Goal: Transaction & Acquisition: Purchase product/service

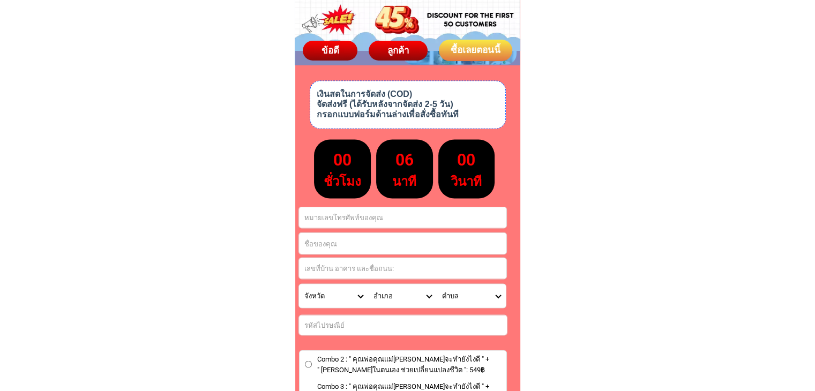
scroll to position [6060, 0]
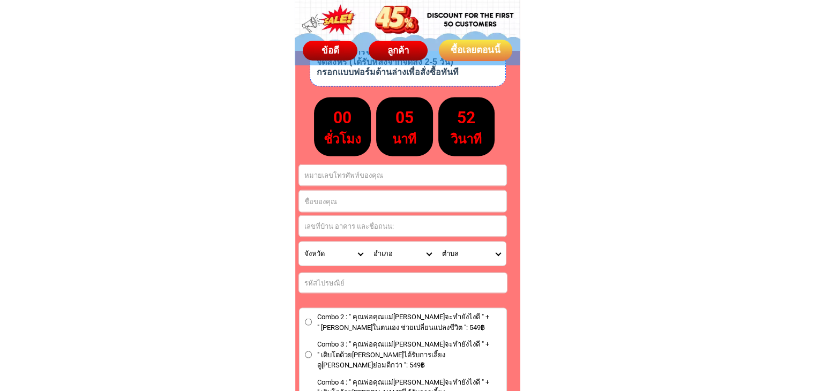
click at [361, 201] on input "Input full_name" at bounding box center [402, 200] width 207 height 21
paste input "รินทร์[PERSON_NAME][PERSON_NAME]"
type input "รินทร์[PERSON_NAME][PERSON_NAME]"
click at [350, 230] on input "Input address" at bounding box center [402, 225] width 207 height 21
paste input "99/117 หมู่4 ต.แพรกษา อ.เมือง จ.สมุทรปราการ"
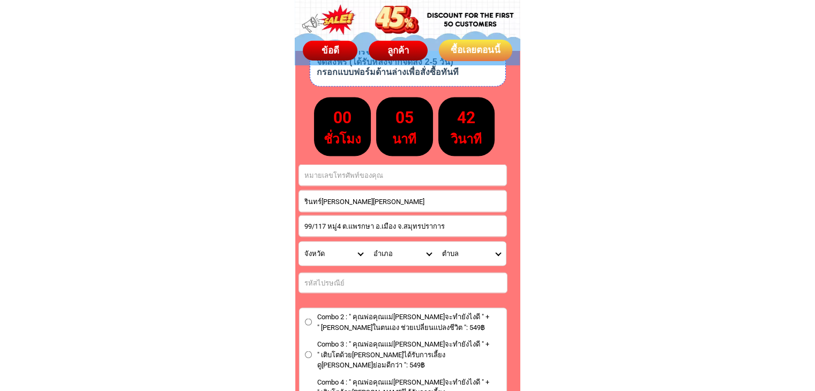
type input "99/117 หมู่4 ต.แพรกษา อ.เมือง จ.สมุทรปราการ"
click at [343, 178] on input "Input phone_number" at bounding box center [402, 175] width 207 height 21
paste input "0946361526"
type input "0946361526"
click at [333, 279] on input "Input number_input_1" at bounding box center [403, 283] width 208 height 20
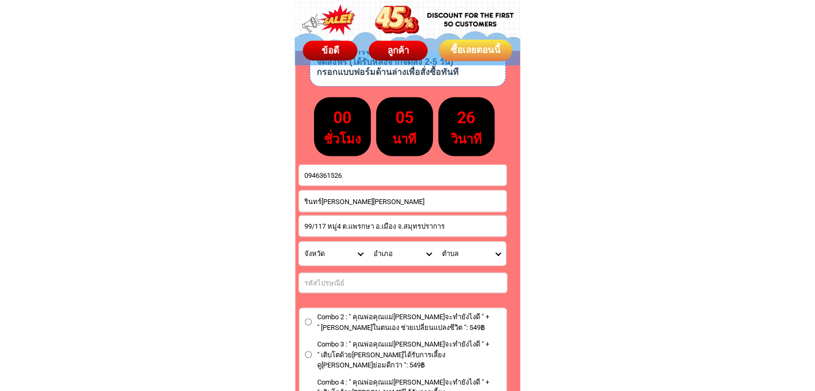
paste input "10280"
type input "10280"
drag, startPoint x: 452, startPoint y: 224, endPoint x: 251, endPoint y: 235, distance: 201.8
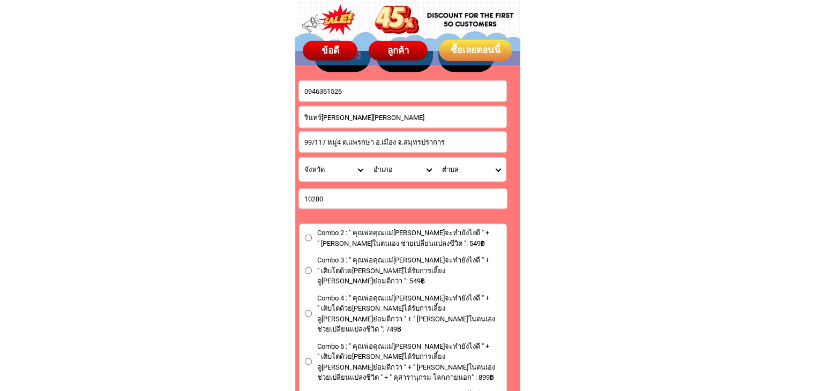
scroll to position [6167, 0]
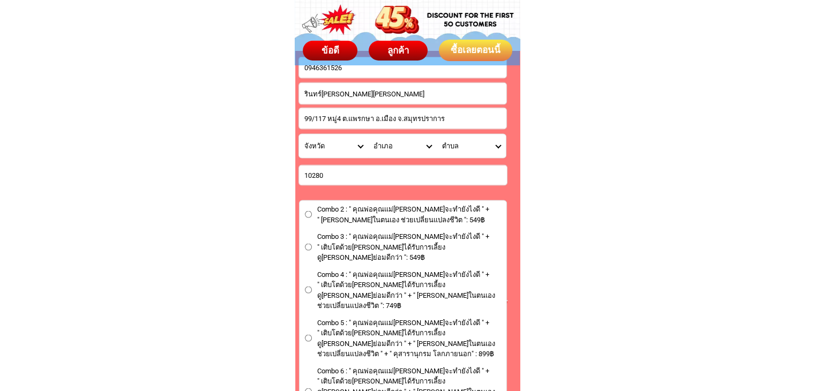
click at [311, 287] on input "Combo 4 : " คุณพ่อคุณแม่[PERSON_NAME]จะทำยังไงดี " + " เติบโตด้วย[PERSON_NAME]ไ…" at bounding box center [308, 290] width 7 height 7
radio input "true"
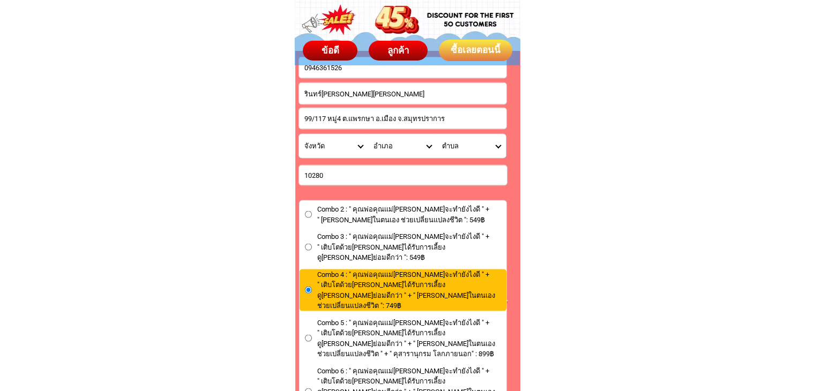
click at [360, 145] on select "จังหวัด กระบี่/ Krabi กรุงเทพมหานคร/ [GEOGRAPHIC_DATA] กาญจนบุรี/ [GEOGRAPHIC_D…" at bounding box center [333, 146] width 69 height 24
select select "66_R1908815"
click at [299, 134] on select "จังหวัด กระบี่/ Krabi กรุงเทพมหานคร/ [GEOGRAPHIC_DATA] กาญจนบุรี/ [GEOGRAPHIC_D…" at bounding box center [333, 146] width 69 height 24
click at [429, 145] on select "อำเภอ บางบ่อ/ Bang Bo บางพลี/ [GEOGRAPHIC_DATA] บางเสาธง/ [GEOGRAPHIC_DATA] พระ…" at bounding box center [402, 146] width 69 height 24
select select "66_R380"
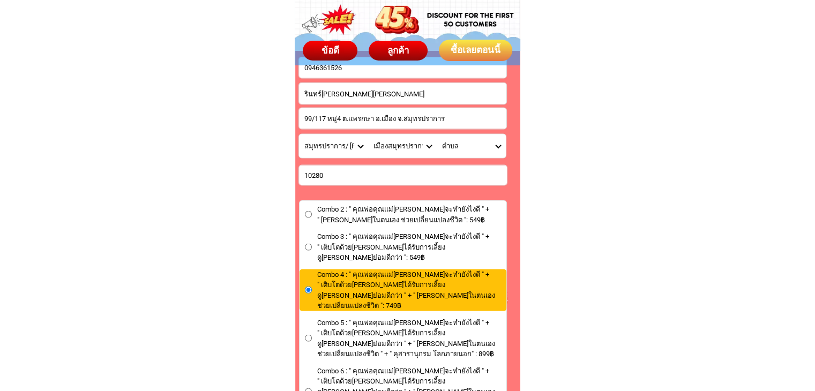
click at [368, 134] on select "อำเภอ บางบ่อ/ Bang Bo บางพลี/ [GEOGRAPHIC_DATA] บางเสาธง/ [GEOGRAPHIC_DATA] พระ…" at bounding box center [402, 146] width 69 height 24
click at [496, 146] on select "ตำบล ท้ายบ้าน/ Thai Ban ท้าย[PERSON_NAME]/ Thai Ban Mai [PERSON_NAME]/ Thephara…" at bounding box center [471, 146] width 69 height 24
click at [495, 147] on select "ตำบล ท้ายบ้าน/ Thai Ban ท้าย[PERSON_NAME]/ Thai Ban Mai [PERSON_NAME]/ Thephara…" at bounding box center [471, 146] width 69 height 24
click at [496, 147] on select "ตำบล ท้ายบ้าน/ Thai Ban ท้าย[PERSON_NAME]/ Thai Ban Mai [PERSON_NAME]/ Thephara…" at bounding box center [471, 146] width 69 height 24
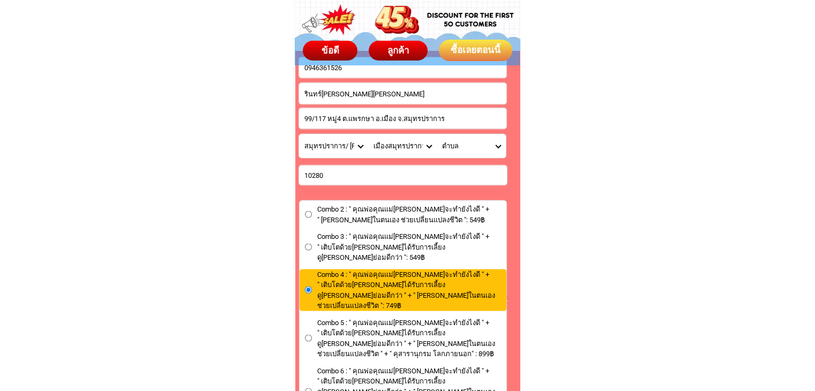
select select "66_R0000120"
click at [437, 134] on select "ตำบล ท้ายบ้าน/ Thai Ban ท้าย[PERSON_NAME]/ Thai Ban Mai [PERSON_NAME]/ Thephara…" at bounding box center [471, 146] width 69 height 24
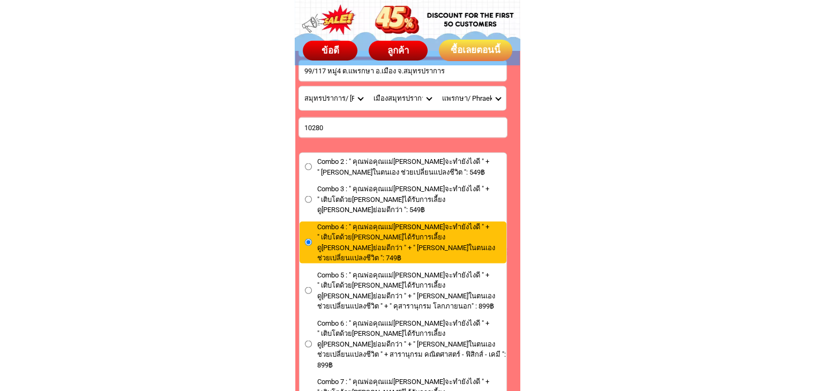
scroll to position [6435, 0]
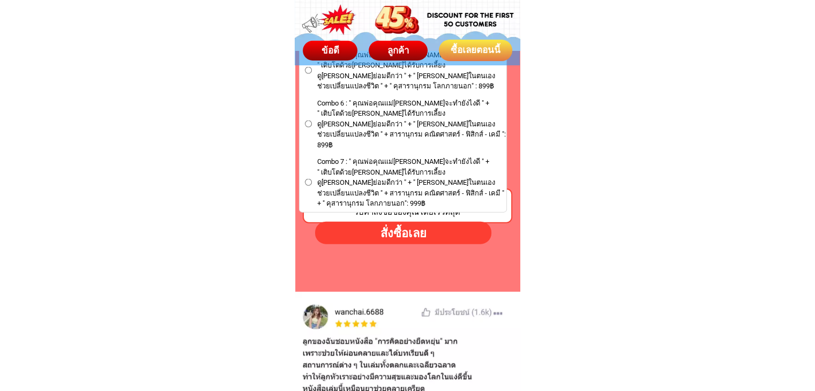
click at [377, 236] on div "สั่งซื้อเลย" at bounding box center [403, 233] width 182 height 18
type input "รินทร์[PERSON_NAME][PERSON_NAME]"
radio input "true"
